Goal: Task Accomplishment & Management: Use online tool/utility

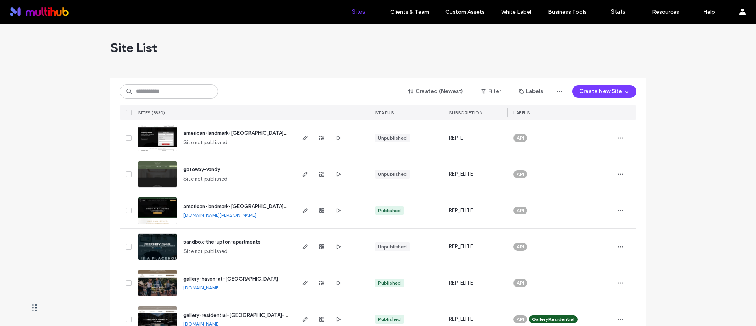
click at [172, 93] on input at bounding box center [169, 91] width 98 height 14
type input "*"
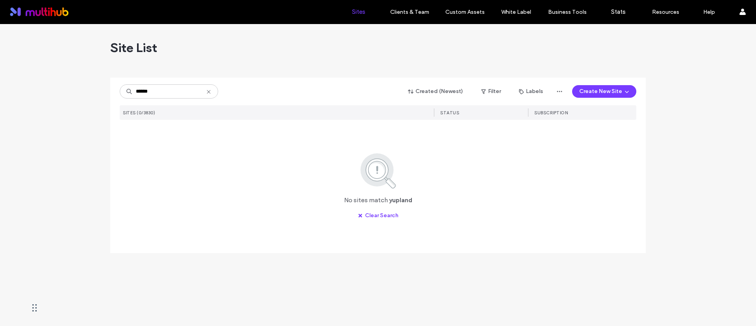
type input "******"
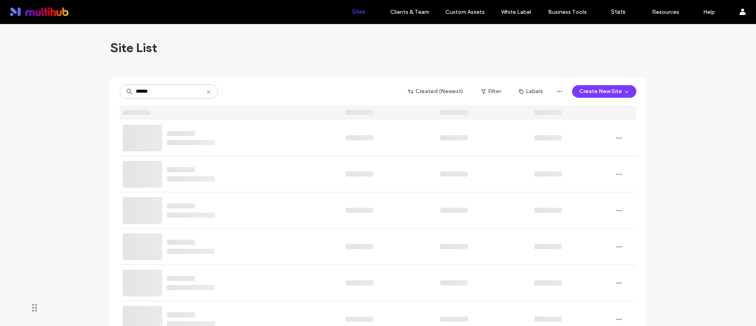
click at [253, 65] on div "Site List" at bounding box center [378, 47] width 536 height 47
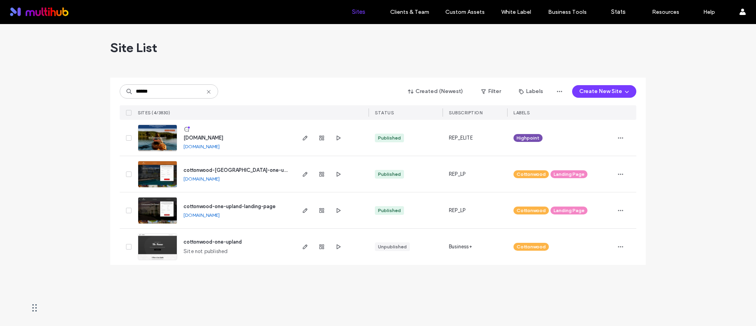
click at [268, 283] on div "Site List ****** Created (Newest) Filter Labels Create New Site SITES (4/3830) …" at bounding box center [378, 175] width 756 height 302
click at [303, 139] on use "button" at bounding box center [305, 137] width 5 height 5
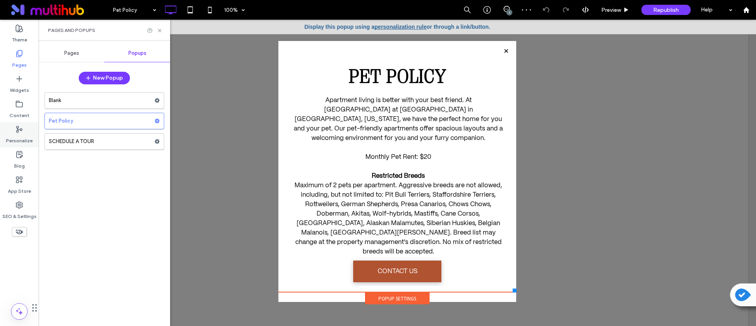
click at [17, 133] on label "Personalize" at bounding box center [19, 138] width 27 height 11
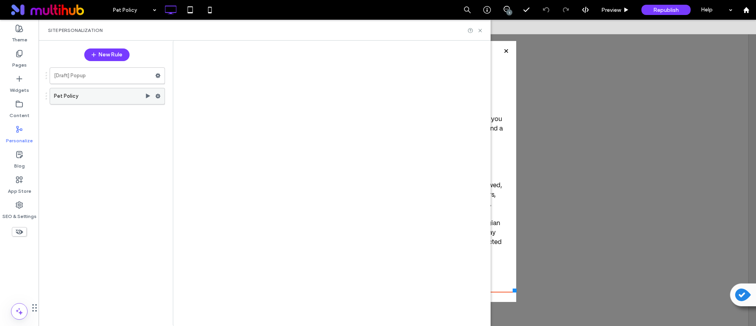
click at [158, 97] on use at bounding box center [158, 96] width 5 height 5
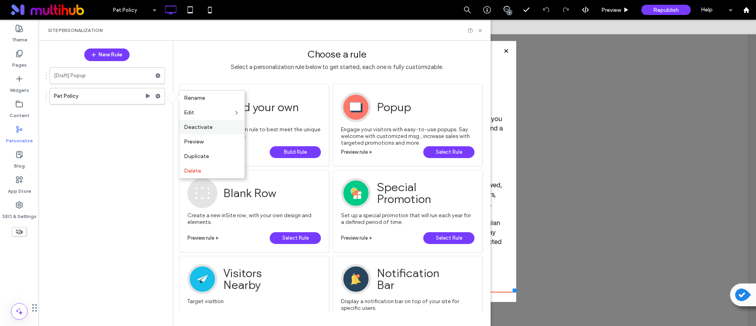
click at [210, 127] on span "Deactivate" at bounding box center [198, 127] width 29 height 7
click at [158, 97] on use at bounding box center [158, 96] width 5 height 5
click at [480, 32] on icon at bounding box center [480, 31] width 6 height 6
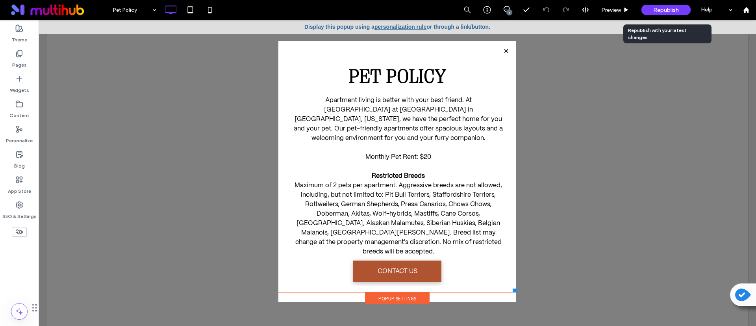
click at [667, 9] on span "Republish" at bounding box center [666, 10] width 26 height 7
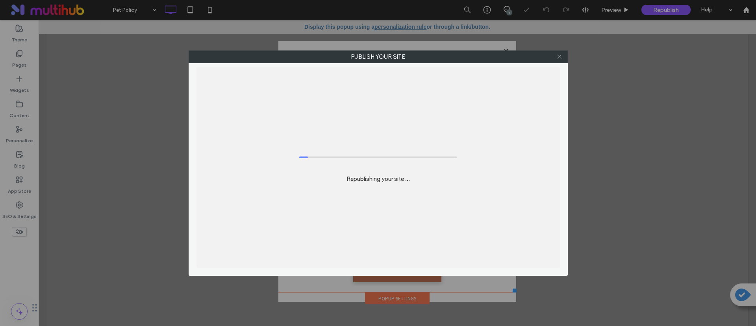
click at [561, 55] on icon at bounding box center [559, 57] width 6 height 6
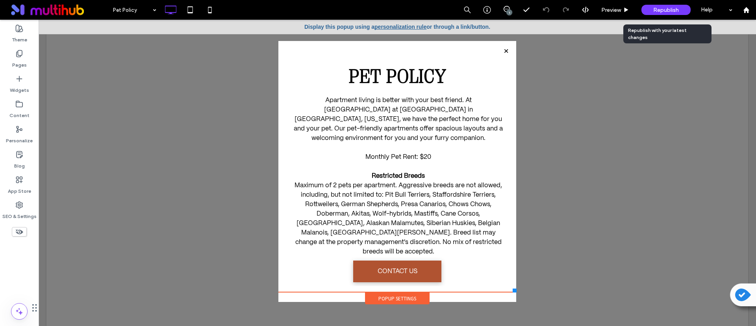
click at [655, 2] on div "Republish" at bounding box center [666, 10] width 49 height 20
click at [655, 6] on div "Republish" at bounding box center [666, 10] width 49 height 10
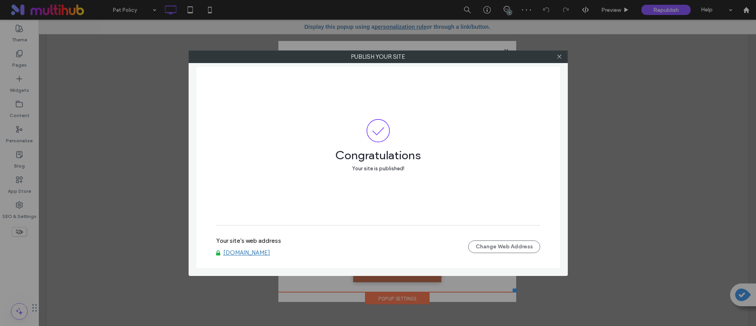
click at [266, 249] on link "www.uplandatemerson.com" at bounding box center [246, 252] width 47 height 7
click at [265, 256] on link "www.uplandatemerson.com" at bounding box center [246, 252] width 47 height 7
click at [561, 52] on span at bounding box center [559, 57] width 6 height 12
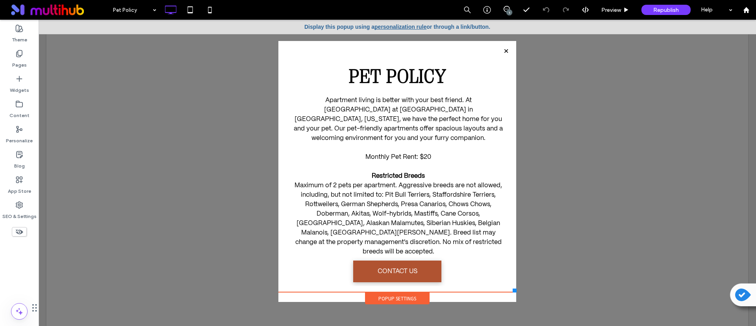
click at [561, 57] on div at bounding box center [398, 173] width 718 height 306
click at [749, 9] on icon at bounding box center [746, 10] width 7 height 7
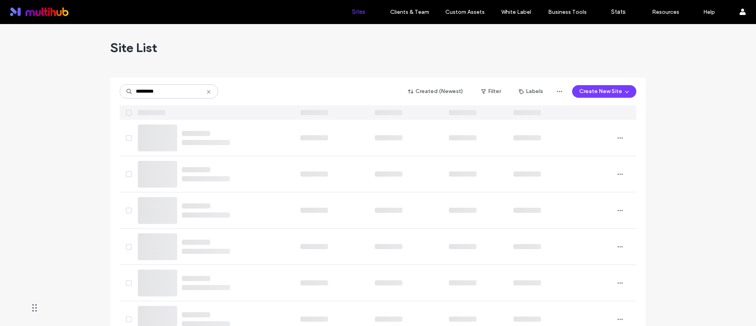
click at [277, 88] on div "********* Created (Newest) Filter Labels Create New Site" at bounding box center [378, 91] width 517 height 15
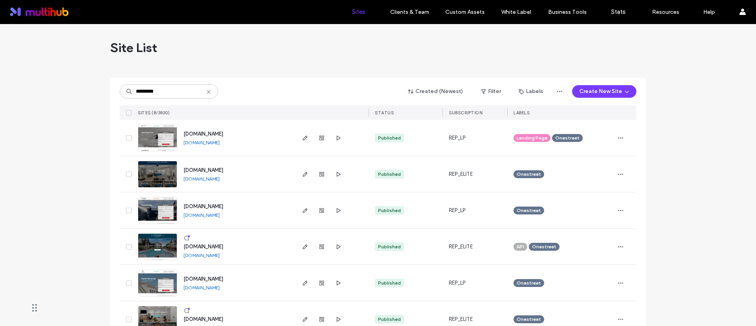
click at [279, 86] on div "********* Created (Newest) Filter Labels Create New Site" at bounding box center [378, 91] width 517 height 15
click at [198, 52] on div "Site List" at bounding box center [378, 47] width 536 height 47
click at [158, 92] on input "*********" at bounding box center [169, 91] width 98 height 14
type input "*****"
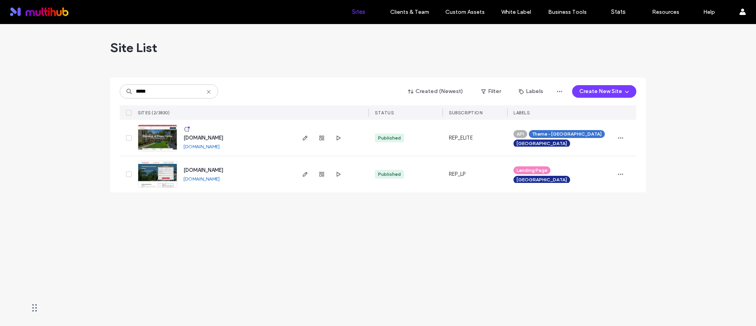
click at [258, 70] on div "Site List" at bounding box center [378, 47] width 536 height 47
click at [303, 177] on icon "button" at bounding box center [305, 174] width 6 height 6
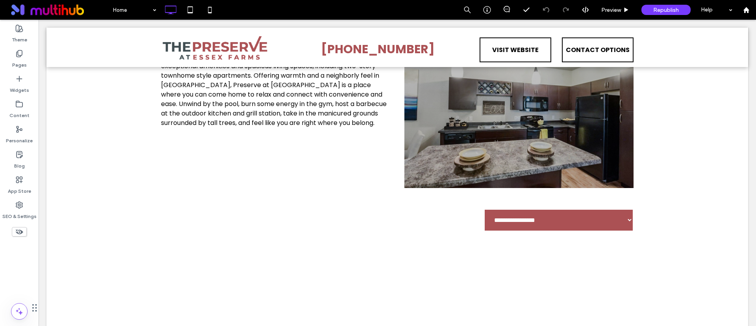
scroll to position [328, 0]
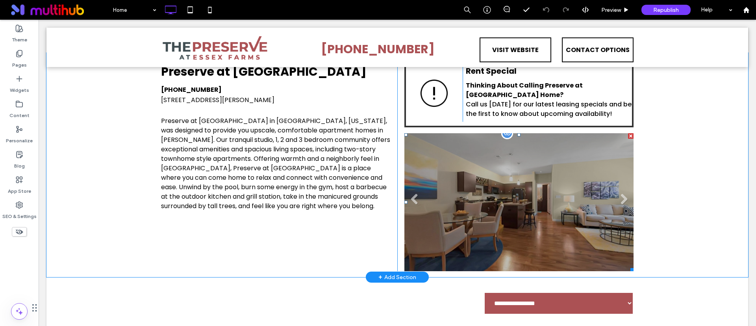
click at [447, 230] on li at bounding box center [518, 202] width 229 height 138
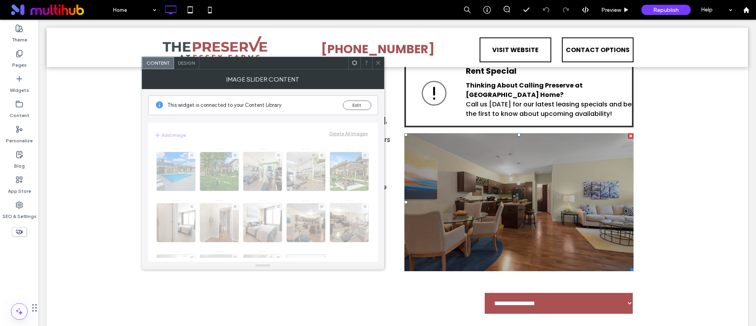
click at [360, 99] on div "This widget is connected to your Content Library Edit" at bounding box center [263, 105] width 230 height 20
click at [359, 101] on button "Edit" at bounding box center [357, 104] width 28 height 9
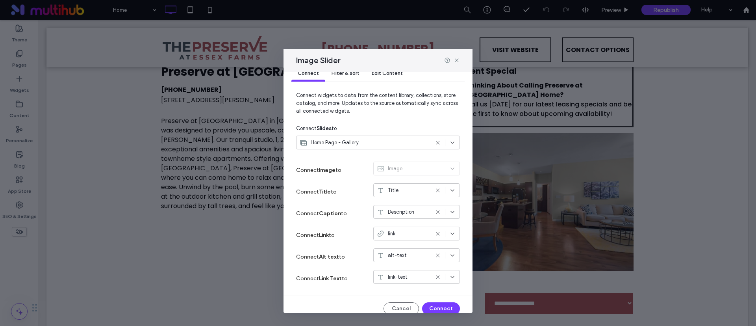
scroll to position [24, 0]
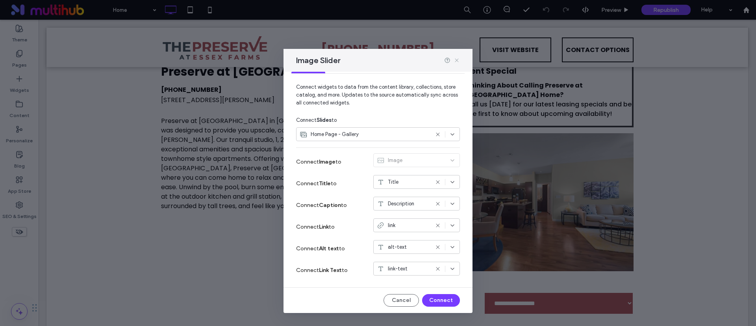
drag, startPoint x: 458, startPoint y: 58, endPoint x: 5, endPoint y: 17, distance: 455.1
click at [458, 58] on icon at bounding box center [457, 60] width 6 height 6
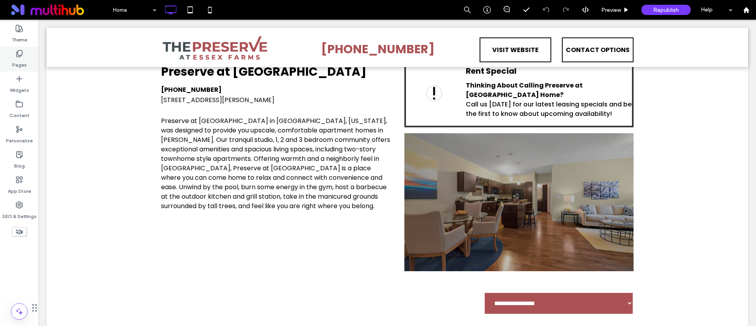
click at [24, 53] on div "Pages" at bounding box center [19, 58] width 39 height 25
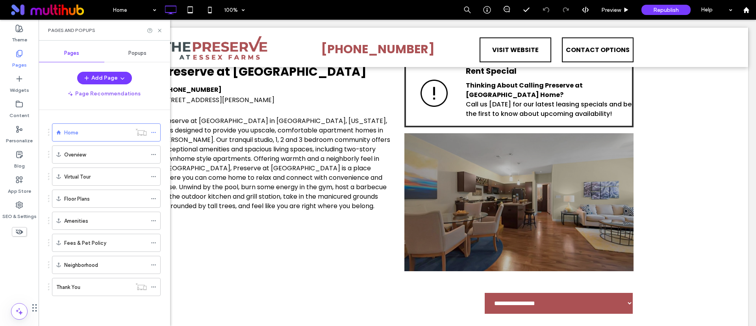
click at [138, 52] on span "Popups" at bounding box center [137, 53] width 18 height 6
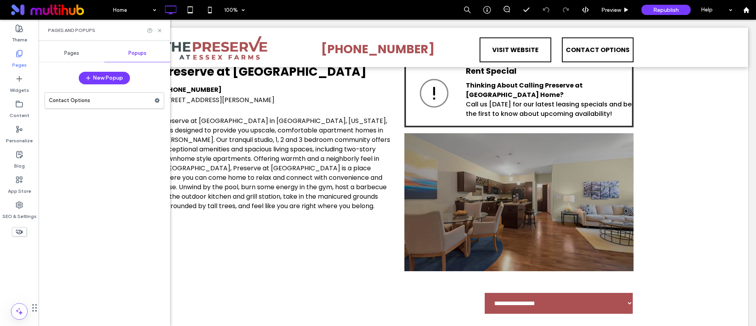
click at [64, 43] on div "Pages Popups New Popup Contact Options" at bounding box center [105, 183] width 132 height 285
click at [67, 53] on span "Pages" at bounding box center [71, 53] width 15 height 6
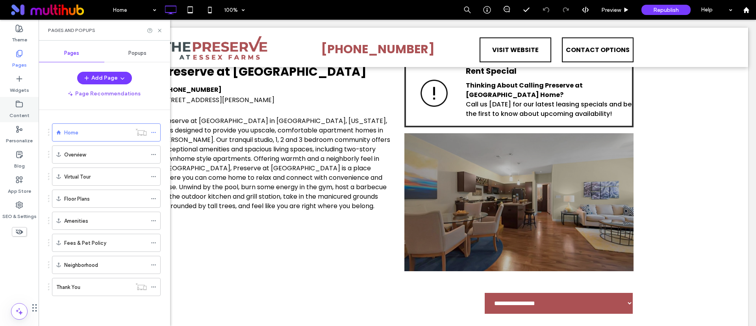
click at [19, 101] on use at bounding box center [19, 104] width 6 height 6
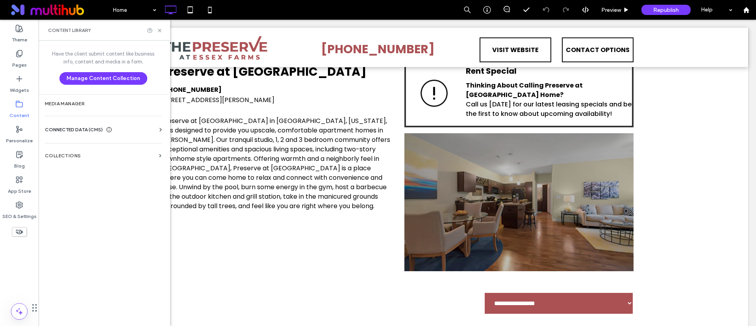
click at [74, 155] on label "Overview" at bounding box center [75, 155] width 22 height 14
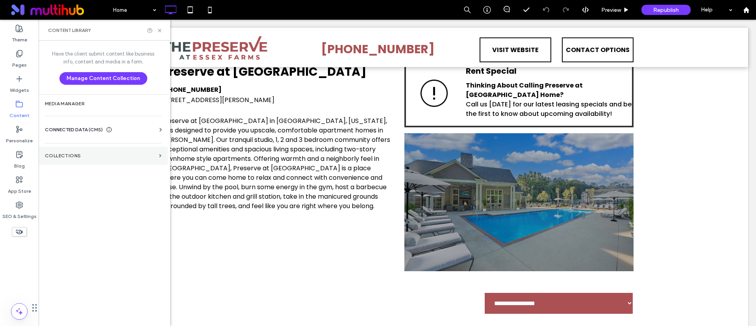
click at [159, 153] on section "Collections" at bounding box center [103, 156] width 129 height 18
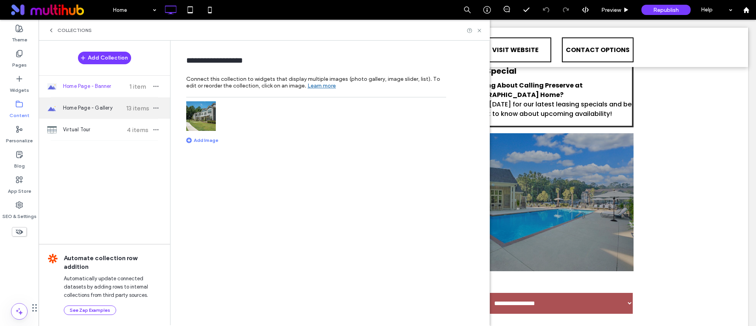
click at [88, 103] on div "Home Page - Gallery 13 items" at bounding box center [105, 107] width 132 height 21
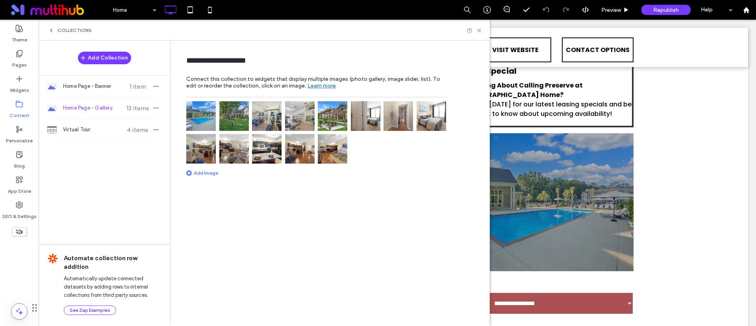
click at [208, 170] on div "Add Image" at bounding box center [202, 173] width 32 height 6
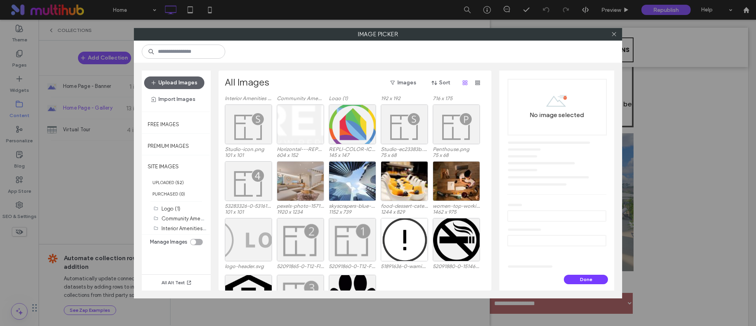
scroll to position [46, 0]
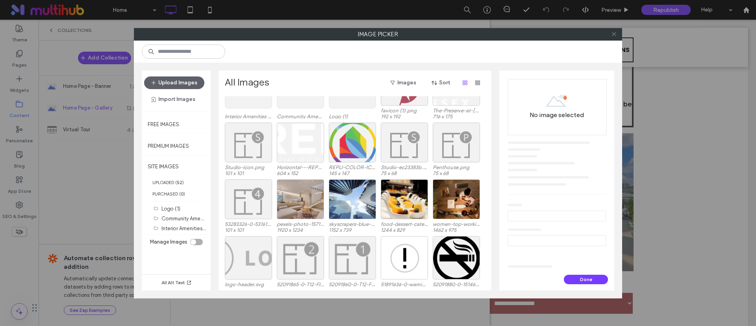
click at [611, 33] on icon at bounding box center [614, 34] width 6 height 6
